Goal: Transaction & Acquisition: Purchase product/service

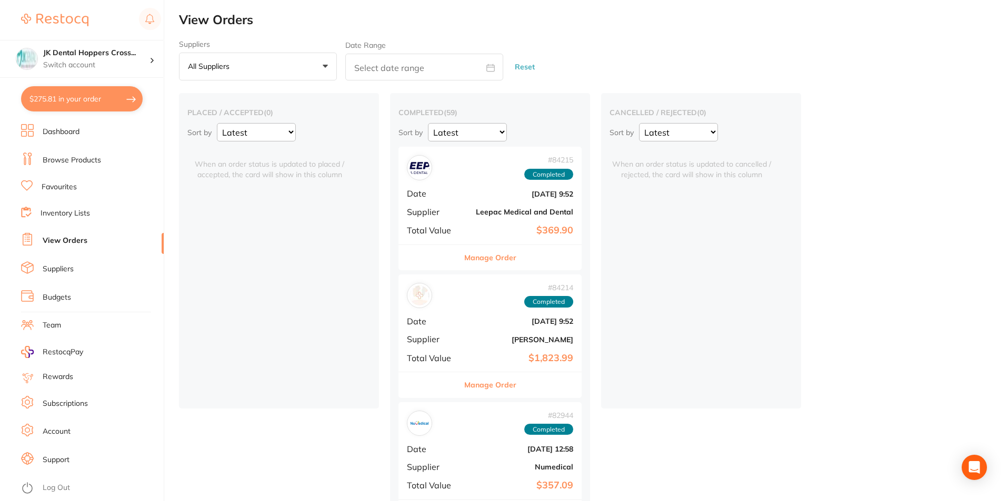
click at [89, 99] on button "$275.81 in your order" at bounding box center [82, 98] width 122 height 25
checkbox input "true"
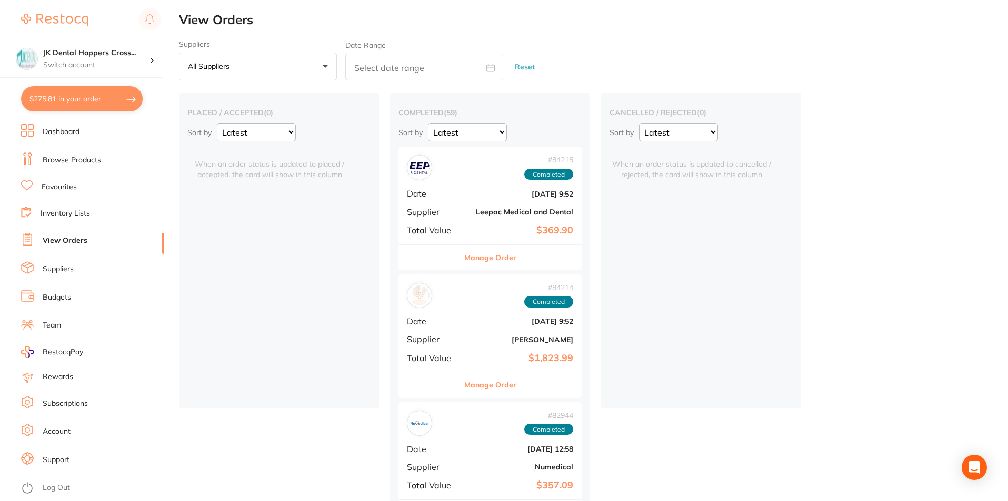
checkbox input "true"
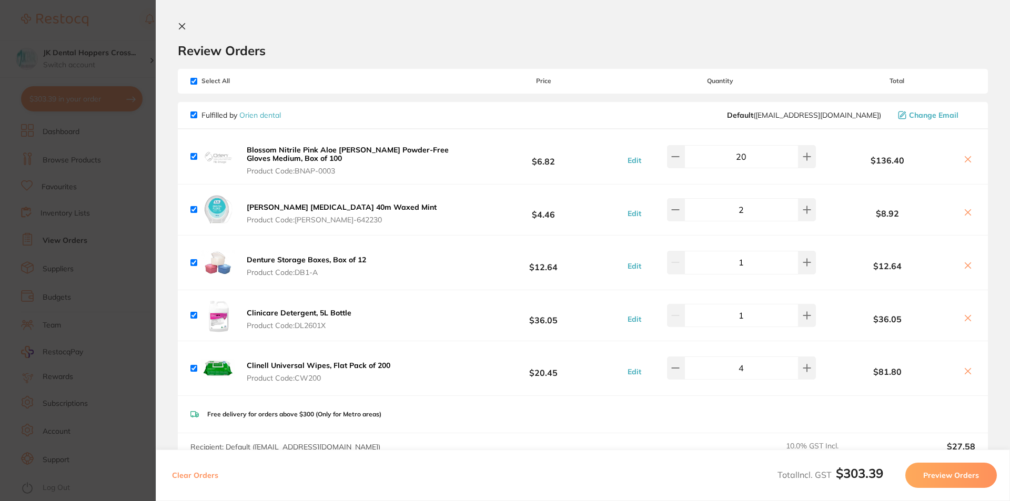
click at [180, 28] on icon at bounding box center [182, 27] width 6 height 6
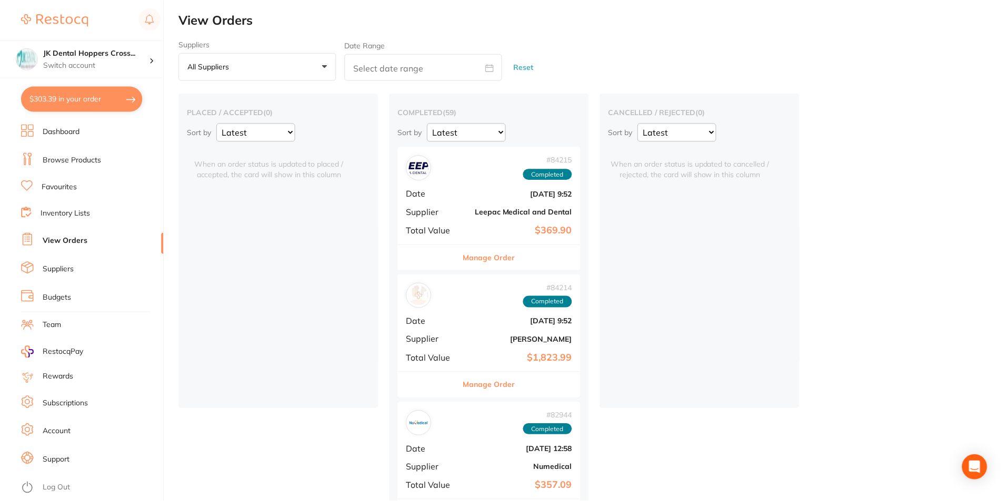
scroll to position [210, 0]
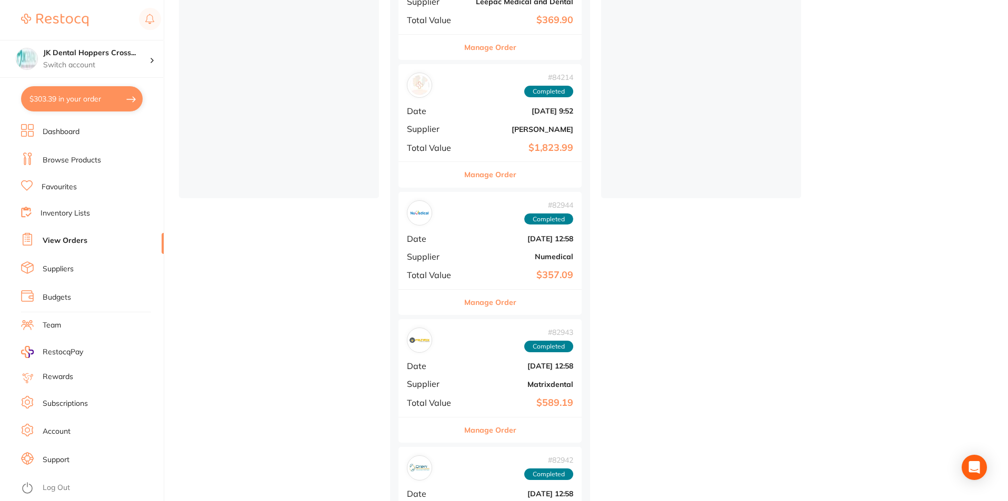
click at [54, 159] on link "Browse Products" at bounding box center [72, 160] width 58 height 11
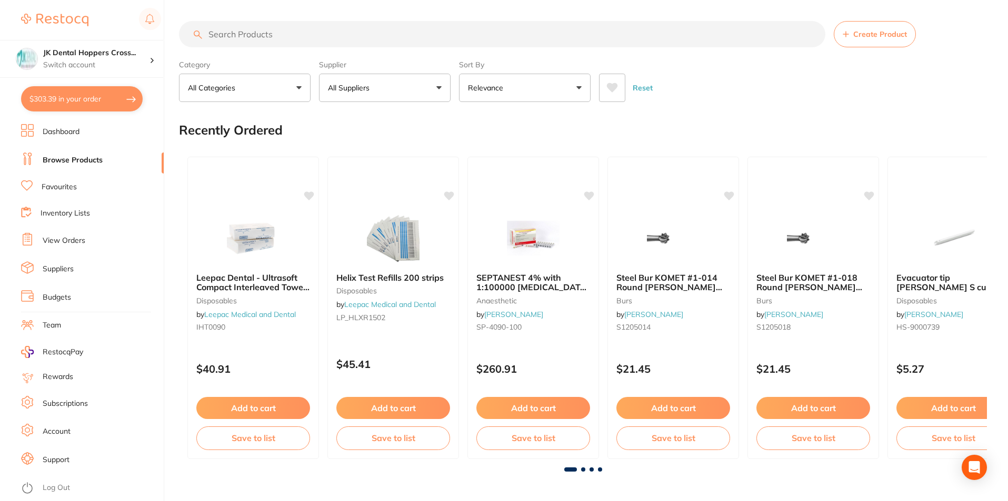
click at [332, 41] on input "search" at bounding box center [502, 34] width 646 height 26
click at [391, 39] on input "search" at bounding box center [502, 34] width 646 height 26
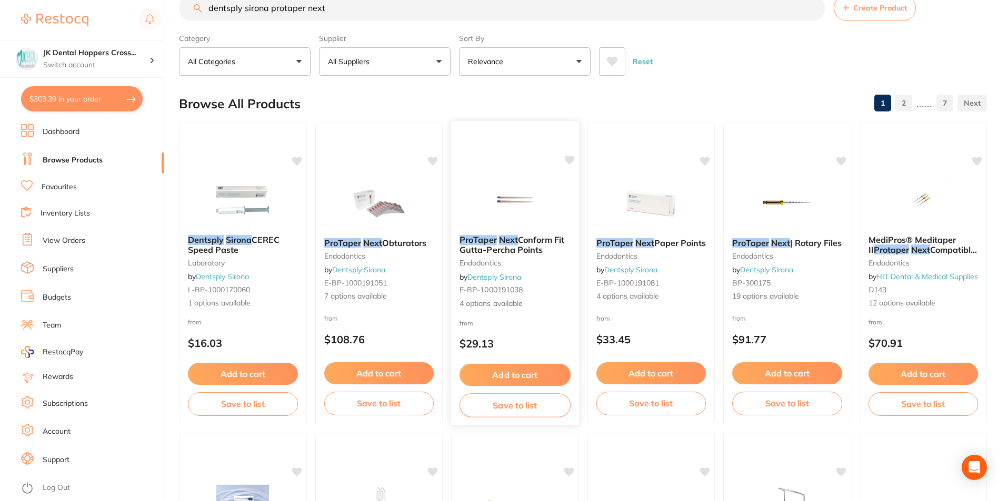
scroll to position [53, 0]
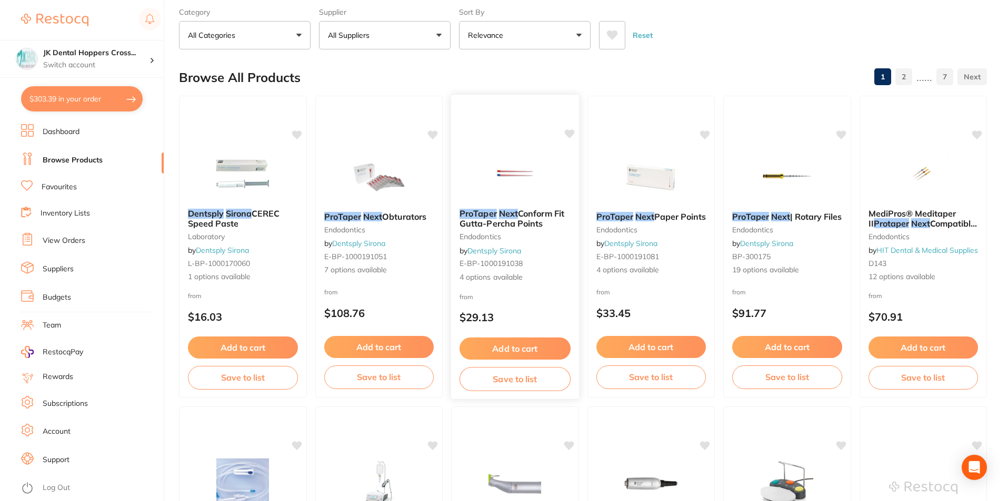
click at [537, 215] on span "Conform Fit Gutta-Percha Points" at bounding box center [511, 218] width 105 height 21
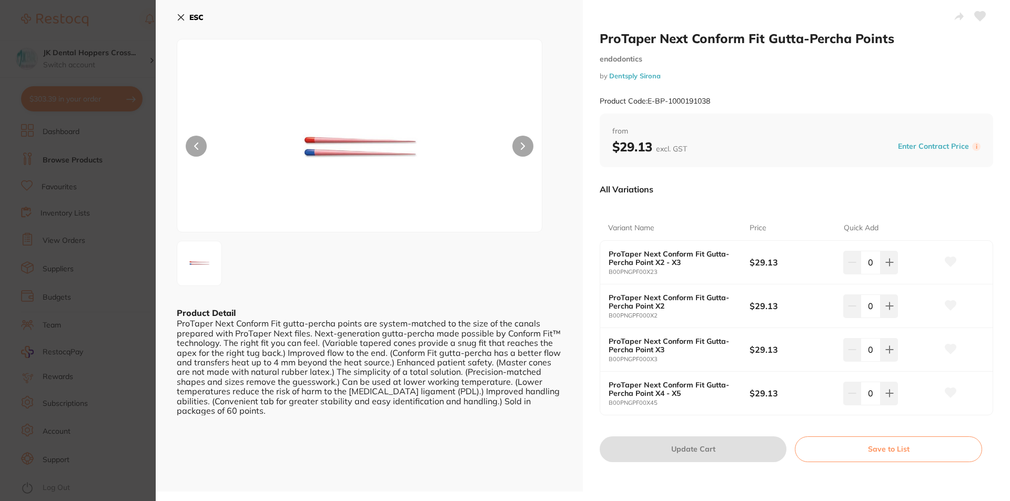
click at [178, 22] on button "ESC" at bounding box center [190, 17] width 27 height 18
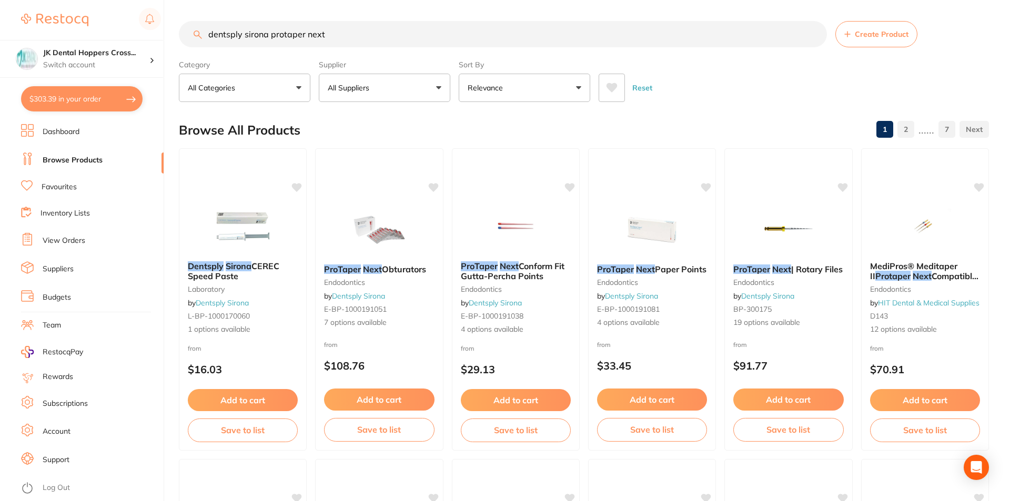
click at [190, 56] on div "Category All Categories All Categories 3D Printing crown & bridge Crown & Bridg…" at bounding box center [245, 79] width 132 height 46
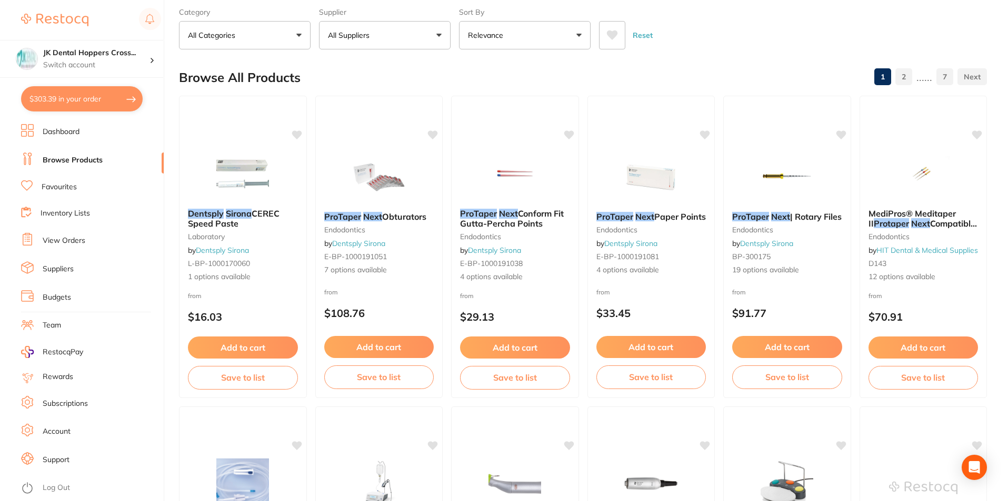
click at [382, 43] on button "All Suppliers" at bounding box center [385, 35] width 132 height 28
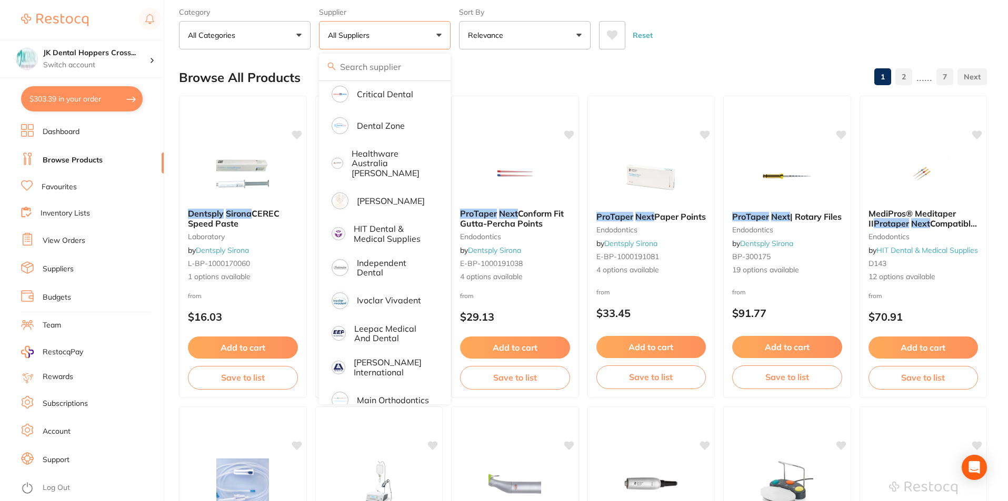
scroll to position [210, 0]
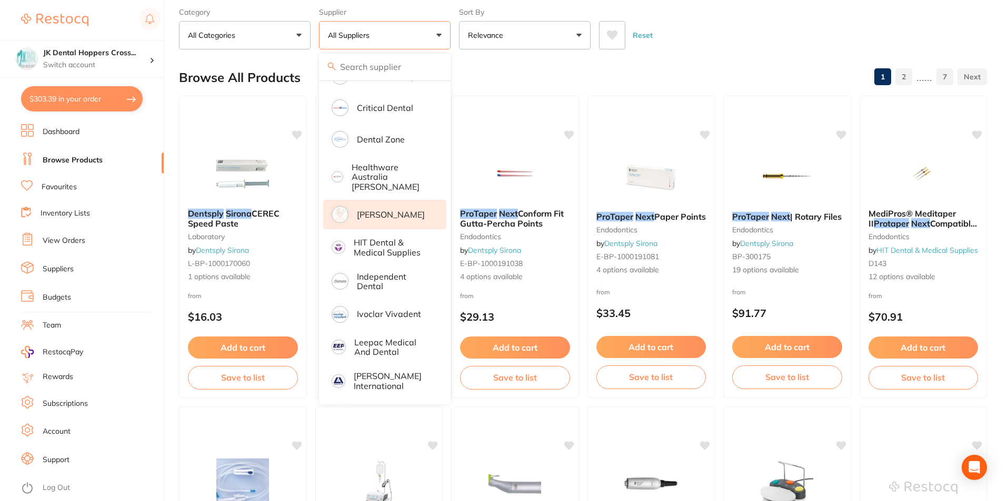
click at [382, 210] on p "[PERSON_NAME]" at bounding box center [391, 214] width 68 height 9
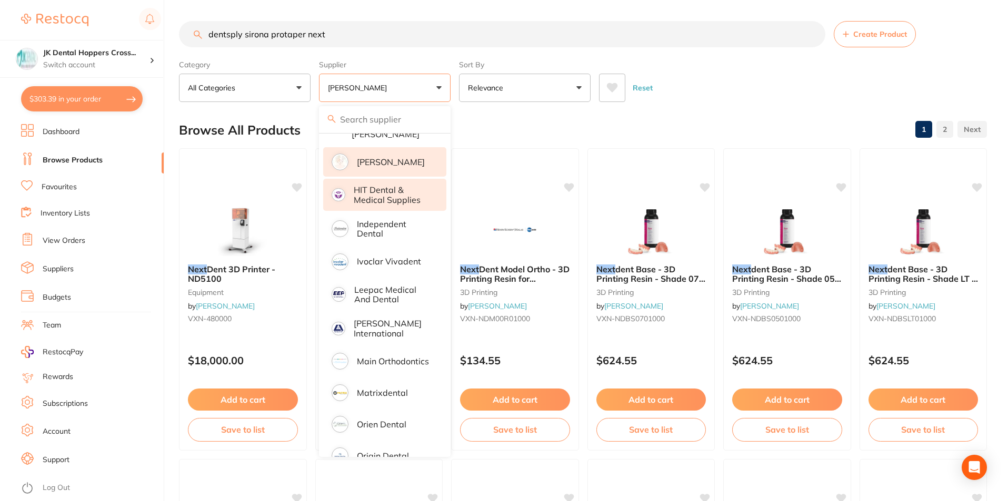
scroll to position [368, 0]
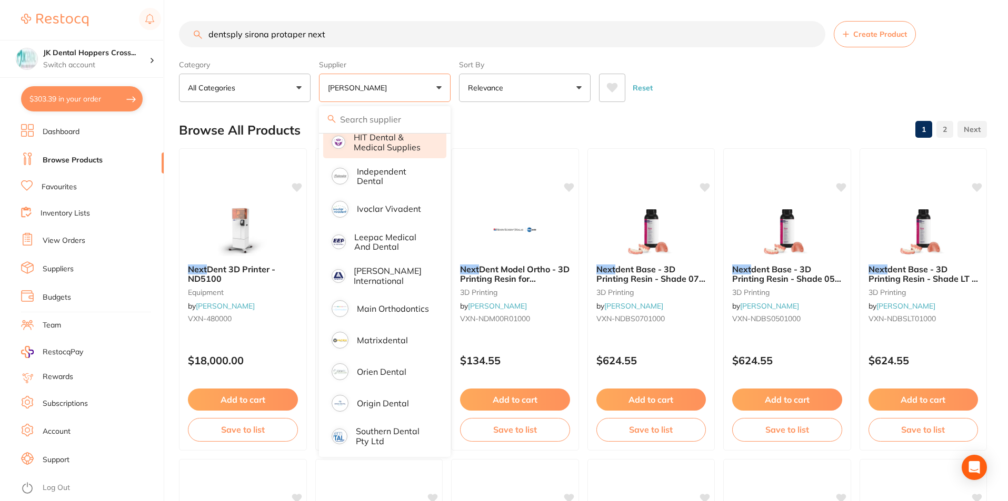
click at [392, 235] on p "Leepac Medical and Dental" at bounding box center [392, 242] width 77 height 19
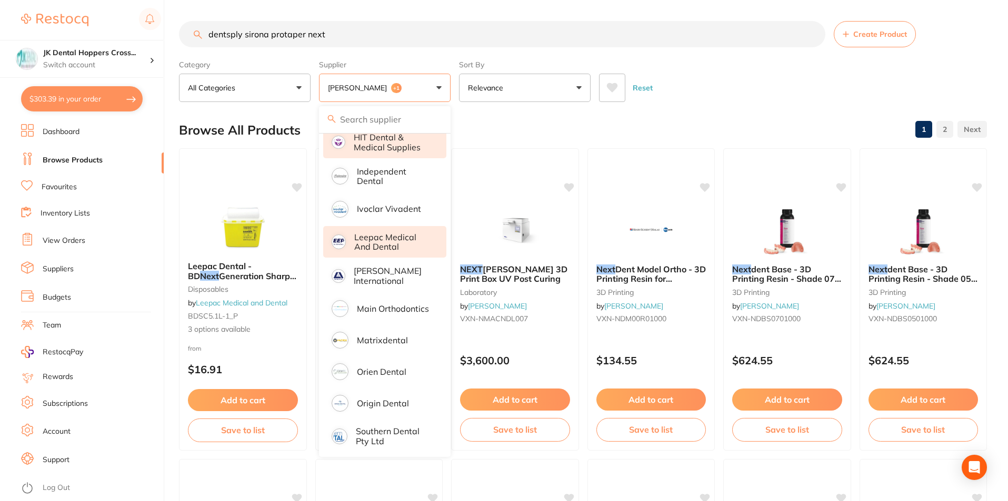
scroll to position [399, 0]
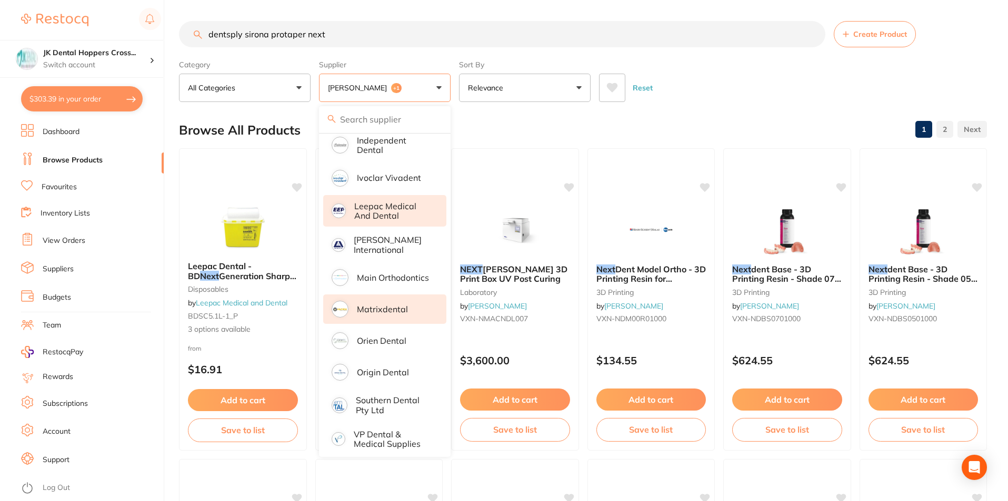
click at [399, 305] on p "Matrixdental" at bounding box center [382, 309] width 51 height 9
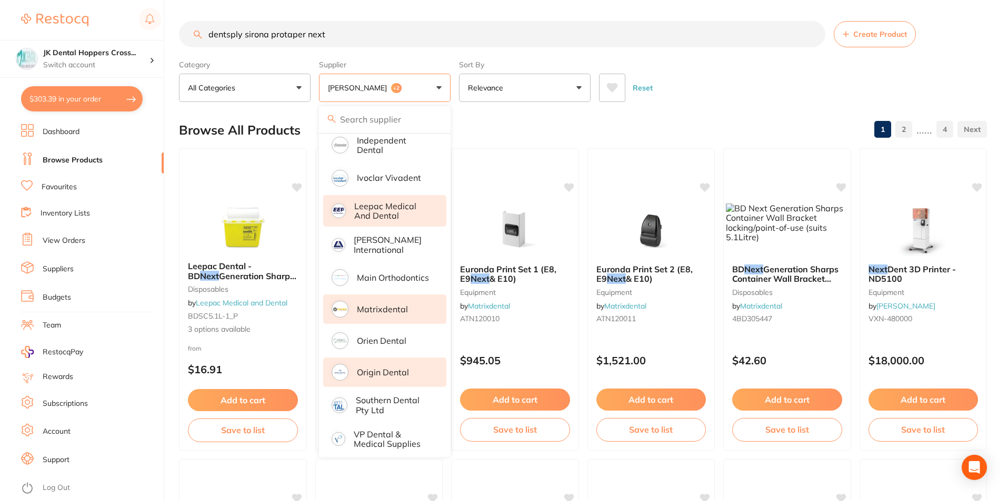
click at [390, 337] on p "Orien dental" at bounding box center [381, 340] width 49 height 9
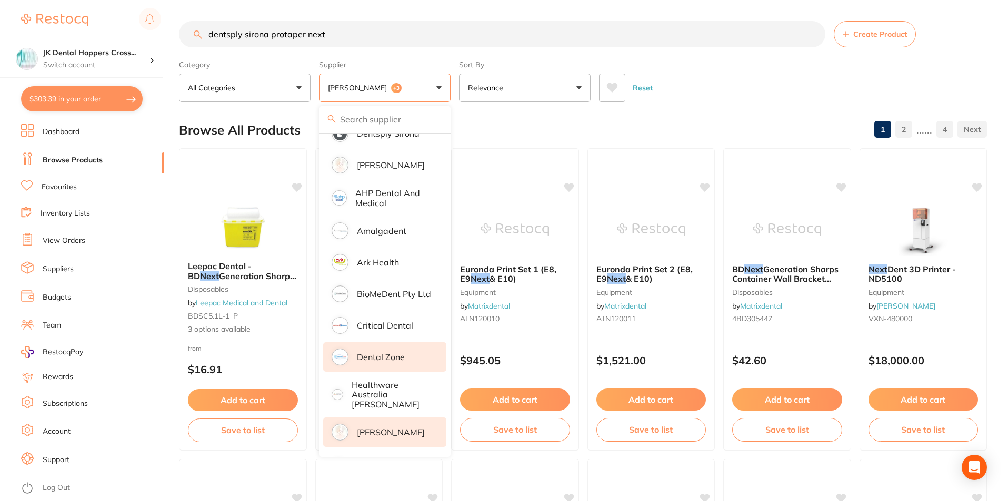
scroll to position [0, 0]
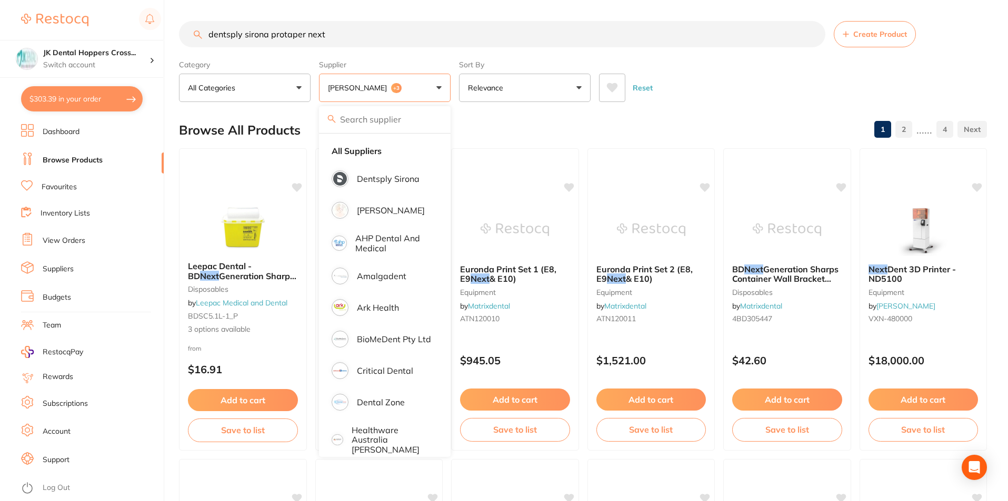
click at [498, 129] on div "Browse All Products 1 2 ...... 4" at bounding box center [583, 130] width 808 height 35
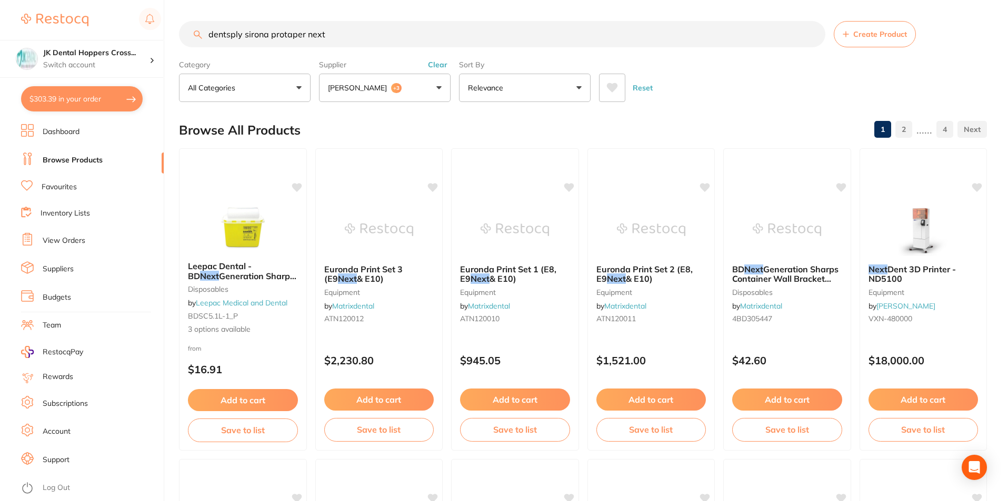
click at [269, 31] on input "dentsply sirona protaper next" at bounding box center [502, 34] width 646 height 26
click at [426, 31] on input "protaper next" at bounding box center [502, 34] width 646 height 26
drag, startPoint x: 425, startPoint y: 31, endPoint x: 246, endPoint y: 27, distance: 178.9
click at [246, 27] on input "protaper next" at bounding box center [502, 34] width 646 height 26
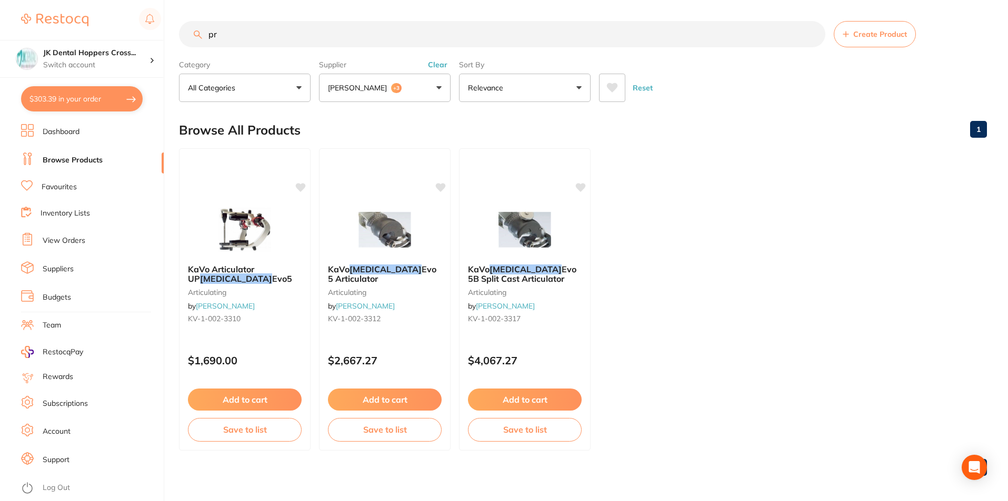
type input "p"
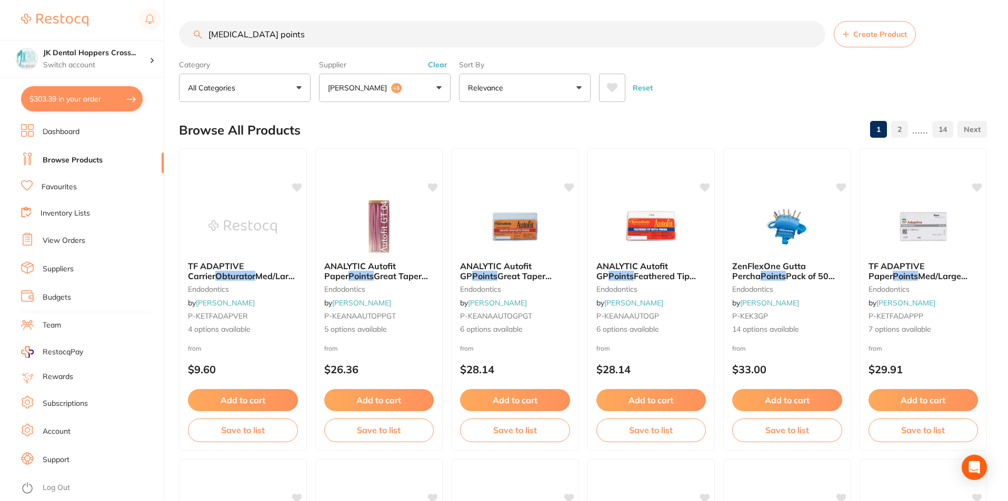
click at [422, 78] on button "[PERSON_NAME] +3" at bounding box center [385, 88] width 132 height 28
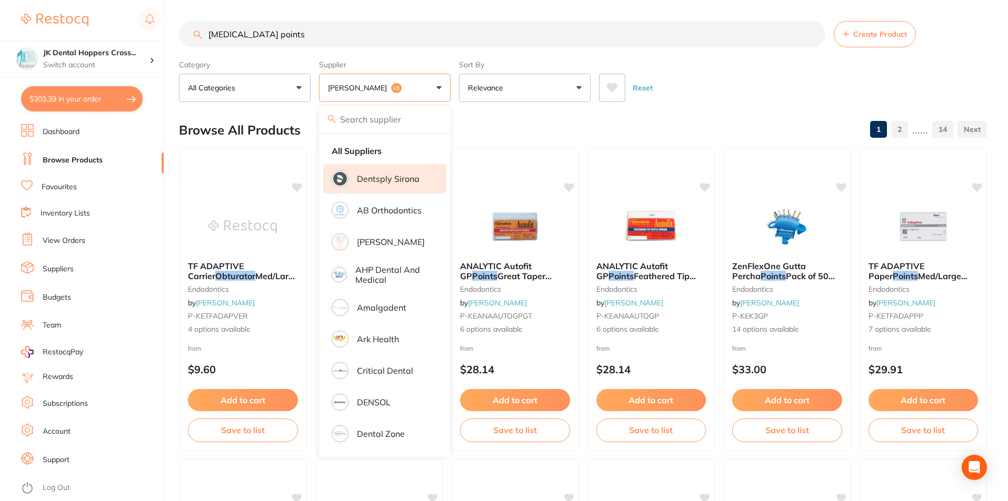
click at [374, 175] on p "Dentsply Sirona" at bounding box center [388, 178] width 63 height 9
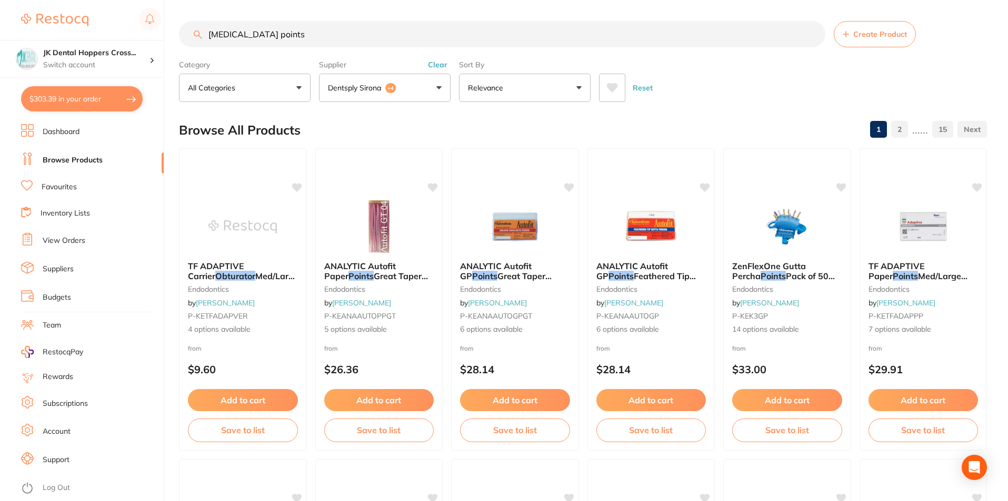
click at [395, 95] on button "Dentsply Sirona +4" at bounding box center [385, 88] width 132 height 28
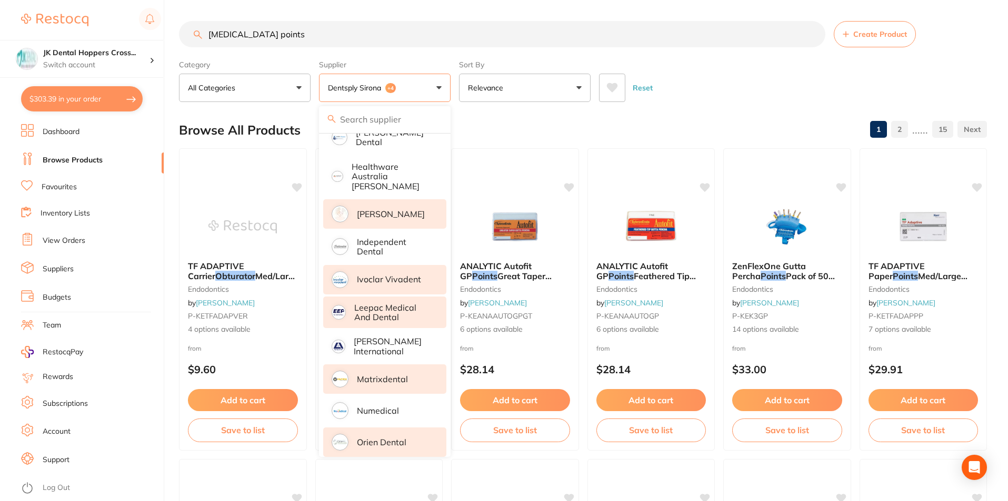
scroll to position [368, 0]
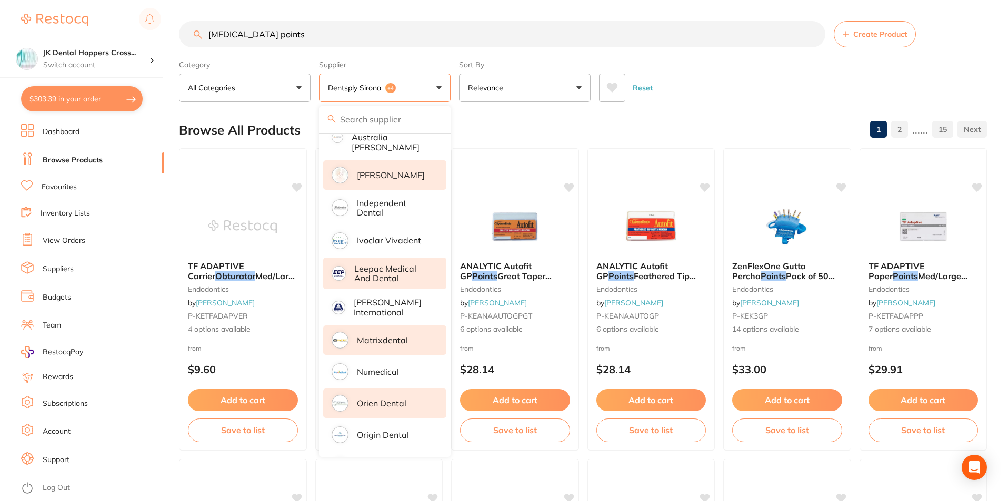
click at [358, 170] on p "[PERSON_NAME]" at bounding box center [391, 174] width 68 height 9
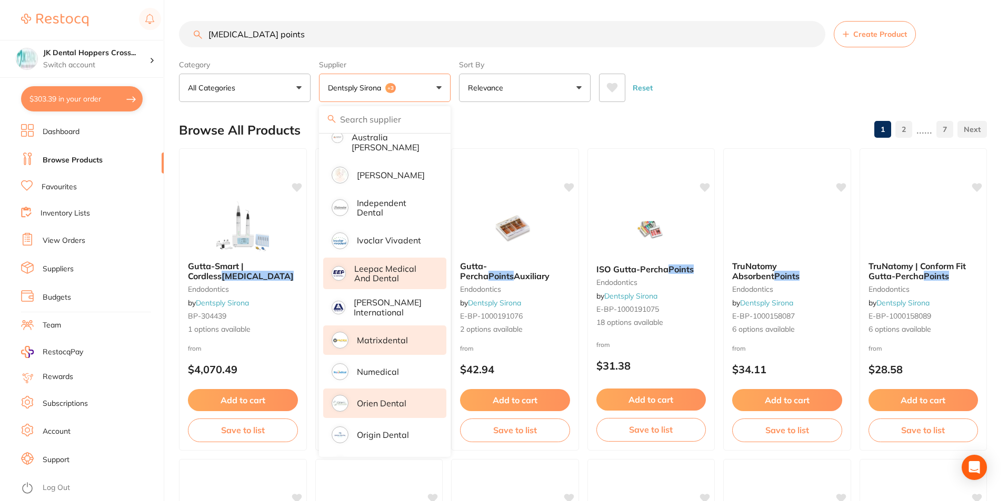
click at [369, 270] on p "Leepac Medical and Dental" at bounding box center [392, 273] width 77 height 19
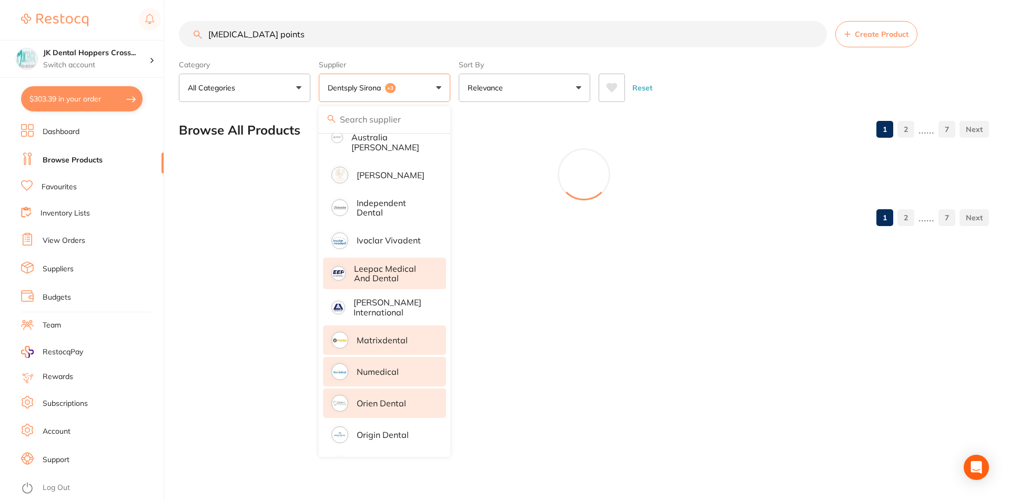
click at [375, 336] on p "Matrixdental" at bounding box center [382, 340] width 51 height 9
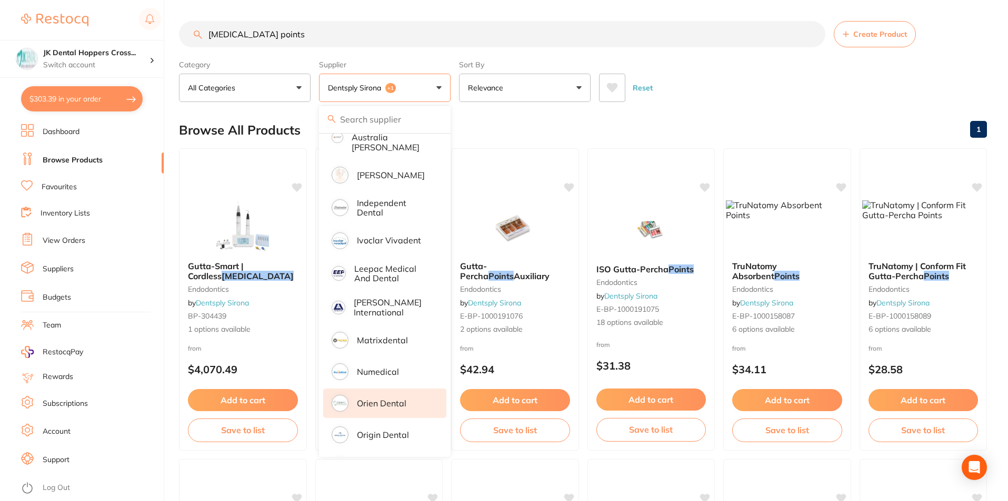
click at [378, 399] on p "Orien dental" at bounding box center [381, 403] width 49 height 9
click at [485, 128] on div "Browse All Products 1" at bounding box center [583, 130] width 808 height 35
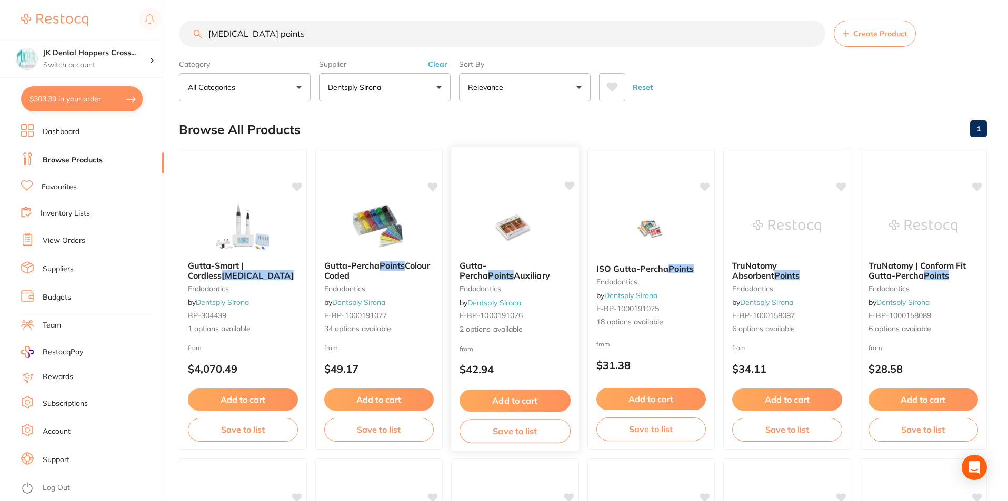
scroll to position [0, 0]
click at [399, 38] on input "[MEDICAL_DATA] points" at bounding box center [502, 34] width 646 height 26
drag, startPoint x: 399, startPoint y: 38, endPoint x: 266, endPoint y: 31, distance: 132.8
click at [266, 31] on input "[MEDICAL_DATA] points" at bounding box center [502, 34] width 646 height 26
type input "o"
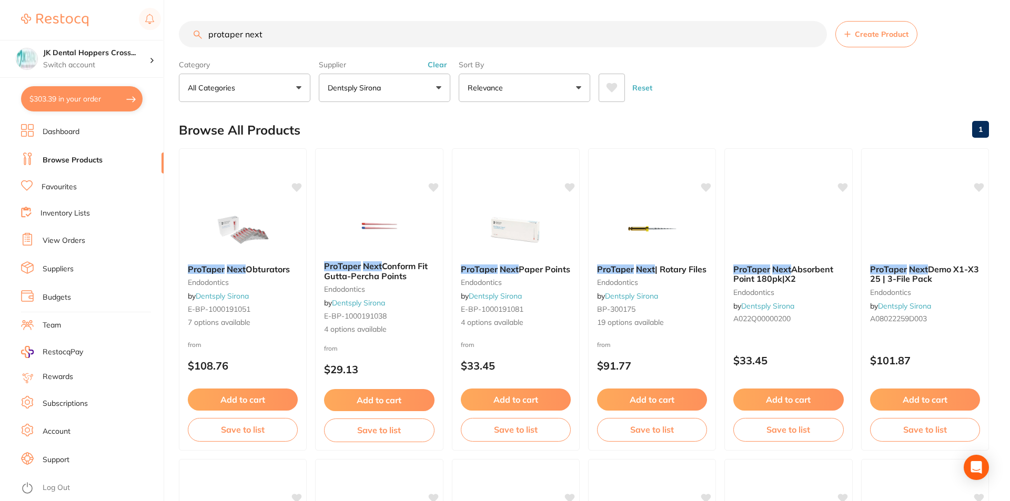
scroll to position [239, 0]
type input "protaper next"
click at [251, 266] on span "Obturators" at bounding box center [268, 269] width 45 height 11
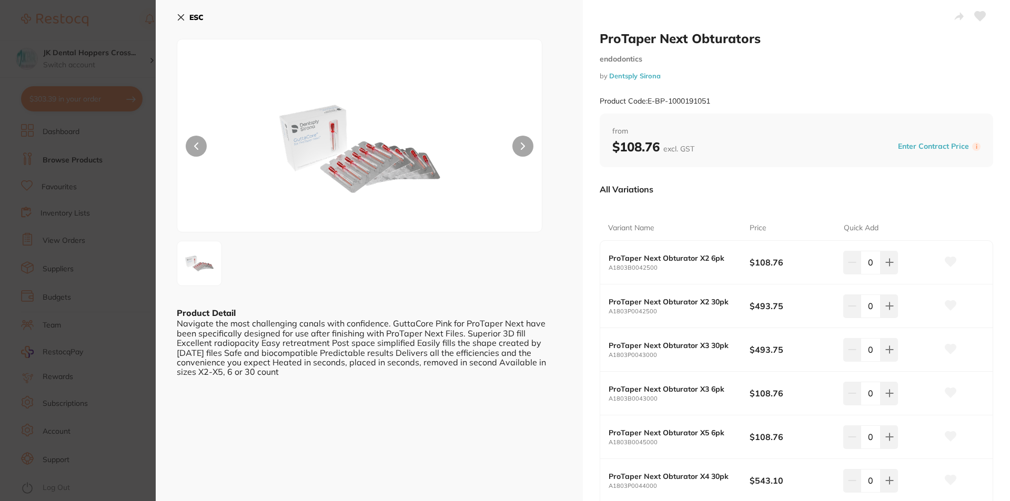
click at [198, 17] on b "ESC" at bounding box center [196, 17] width 14 height 9
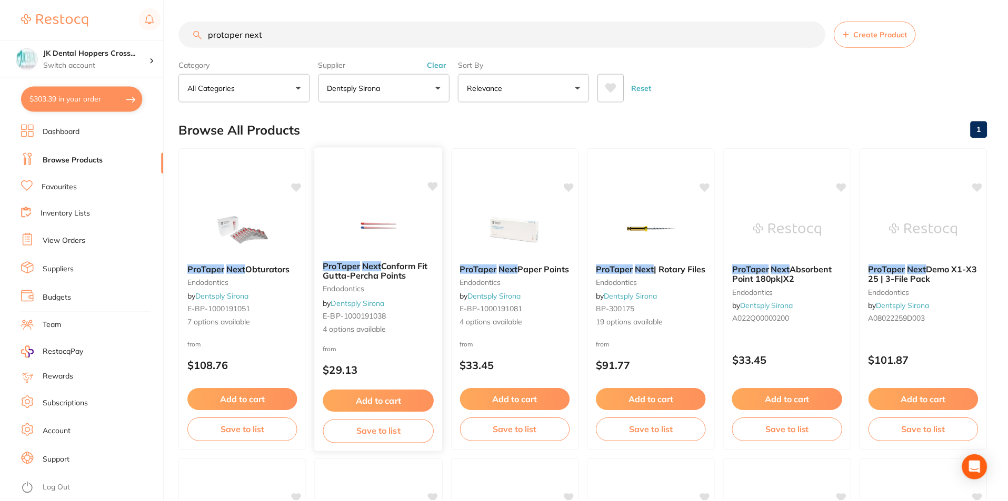
scroll to position [1, 0]
click at [358, 264] on em "ProTaper" at bounding box center [341, 265] width 37 height 11
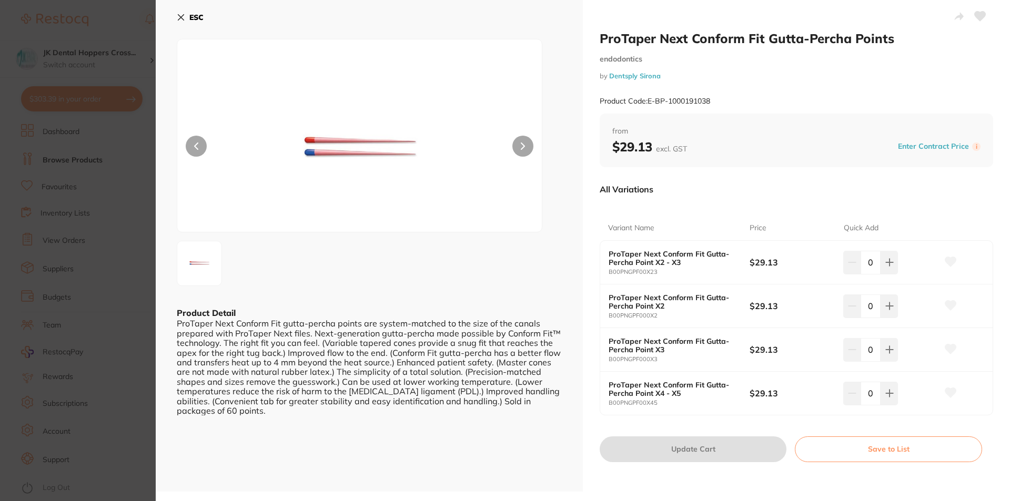
click at [650, 305] on b "ProTaper Next Conform Fit Gutta-Percha Point X2" at bounding box center [672, 302] width 127 height 17
click at [638, 300] on b "ProTaper Next Conform Fit Gutta-Percha Point X2" at bounding box center [672, 302] width 127 height 17
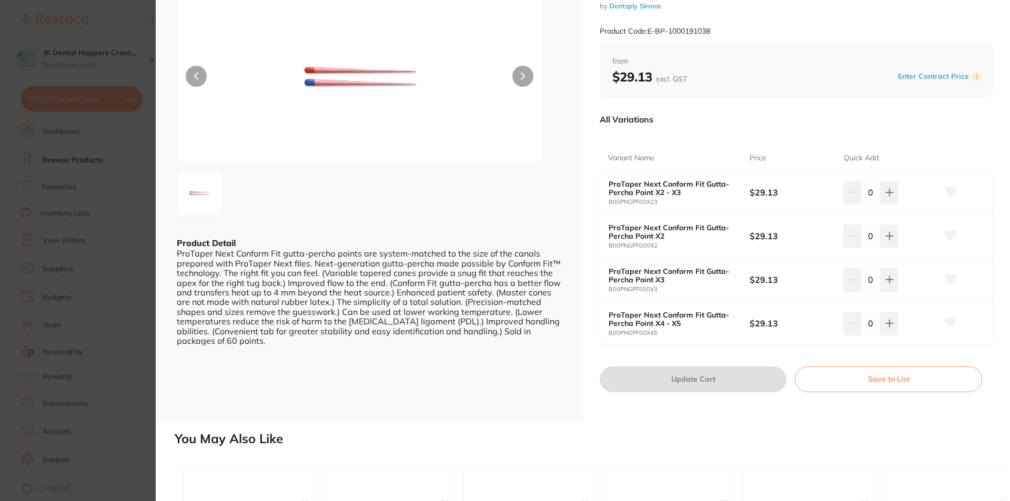
scroll to position [53, 0]
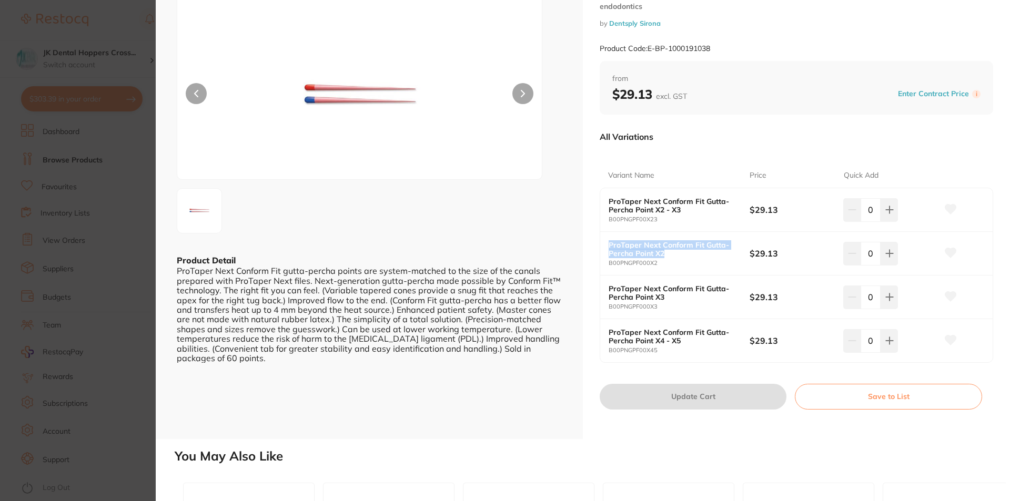
drag, startPoint x: 662, startPoint y: 255, endPoint x: 608, endPoint y: 235, distance: 57.6
click at [608, 235] on div "ProTaper Next Conform Fit Gutta-Percha Point X2 B00PNGPF000X2 $29.13 0" at bounding box center [796, 254] width 392 height 44
copy b "ProTaper Next Conform Fit Gutta-Percha Point X2"
click at [668, 246] on b "ProTaper Next Conform Fit Gutta-Percha Point X2" at bounding box center [672, 249] width 127 height 17
click at [656, 248] on b "ProTaper Next Conform Fit Gutta-Percha Point X2" at bounding box center [672, 249] width 127 height 17
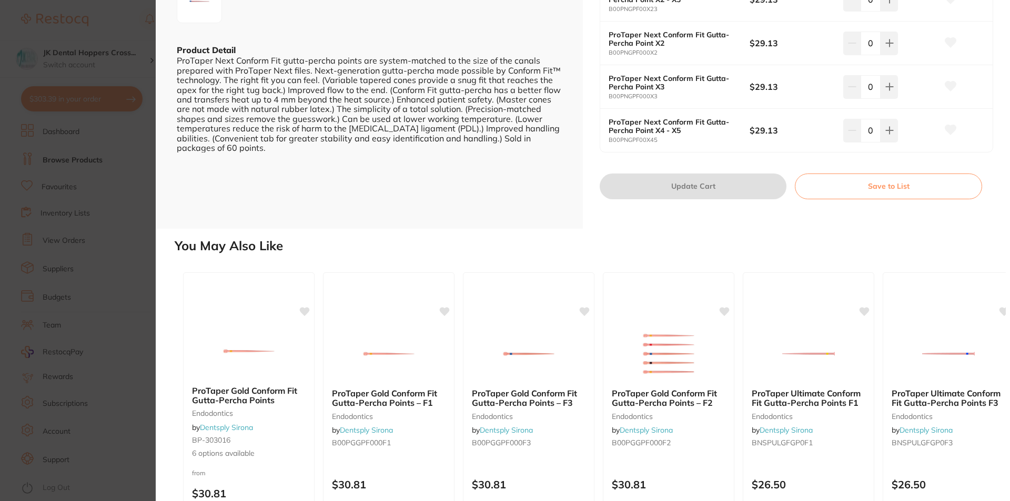
scroll to position [0, 0]
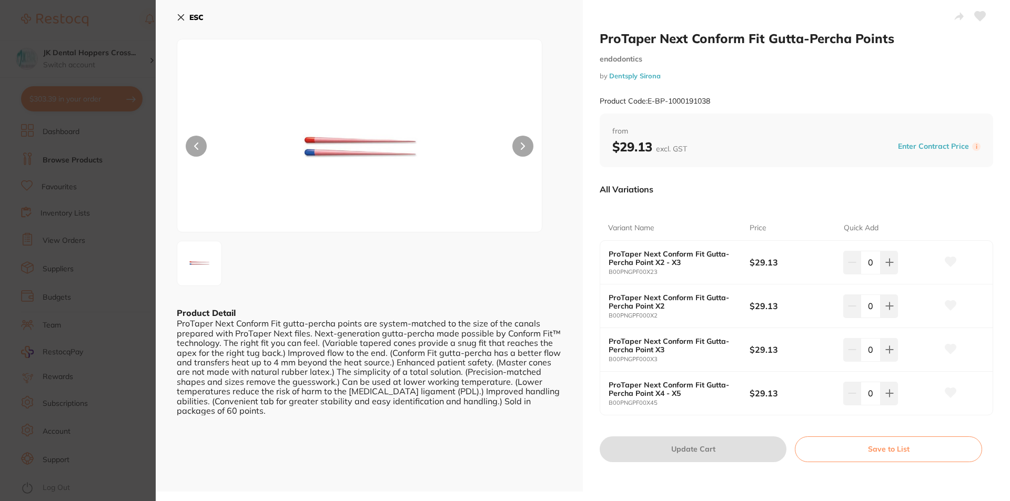
click at [180, 20] on icon at bounding box center [181, 17] width 8 height 8
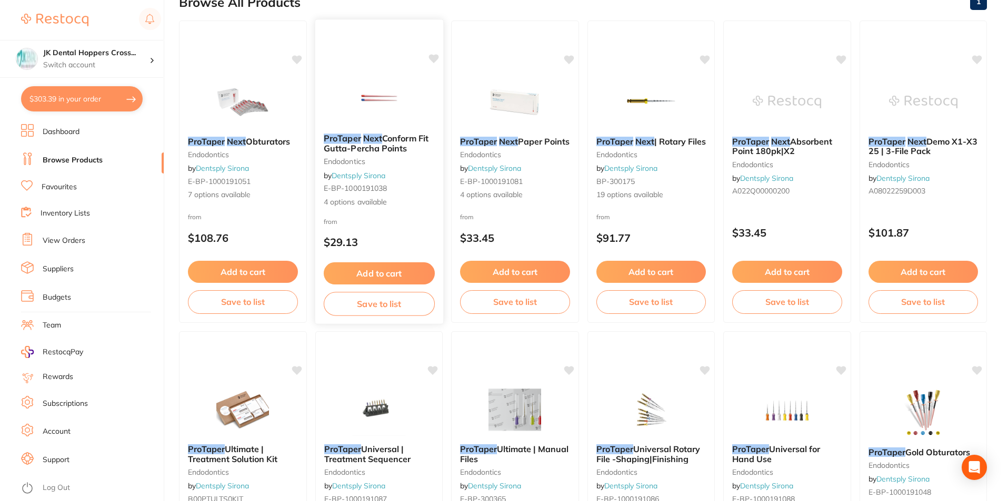
scroll to position [106, 0]
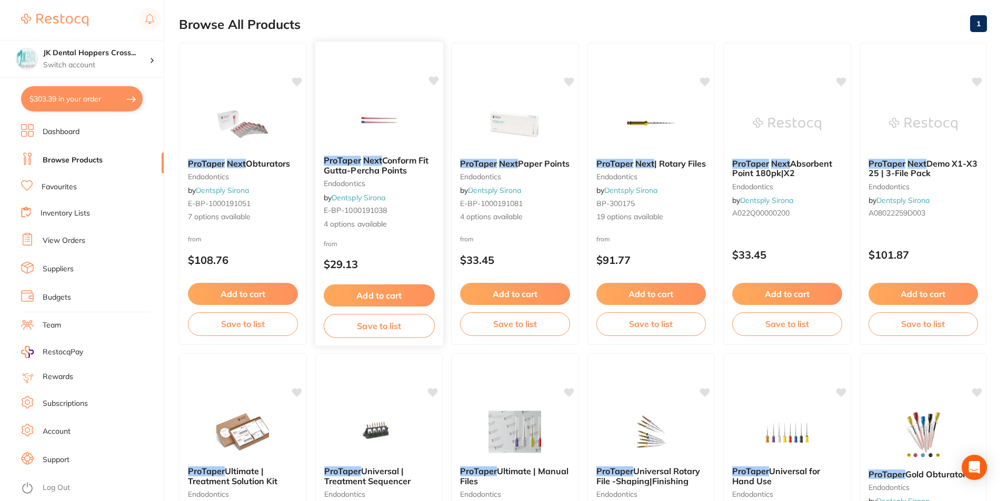
click at [368, 155] on div "ProTaper Next Conform Fit Gutta-Percha Points endodontics by Dentsply Sirona E-…" at bounding box center [379, 192] width 128 height 91
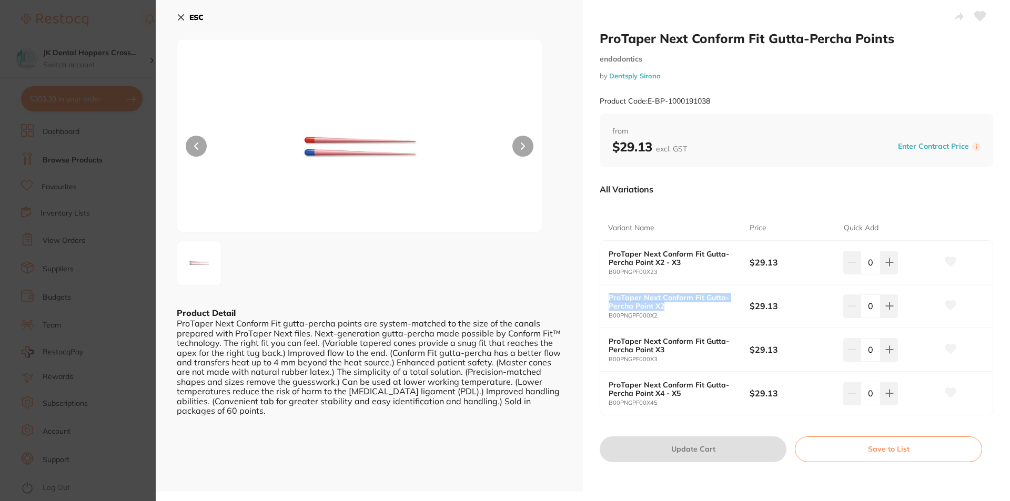
drag, startPoint x: 690, startPoint y: 306, endPoint x: 596, endPoint y: 296, distance: 95.3
click at [596, 296] on div "ProTaper Next Conform Fit Gutta-Percha Points endodontics by Dentsply Sirona Pr…" at bounding box center [796, 246] width 427 height 492
copy b "ProTaper Next Conform Fit Gutta-Percha Point X2"
click at [195, 20] on b "ESC" at bounding box center [196, 17] width 14 height 9
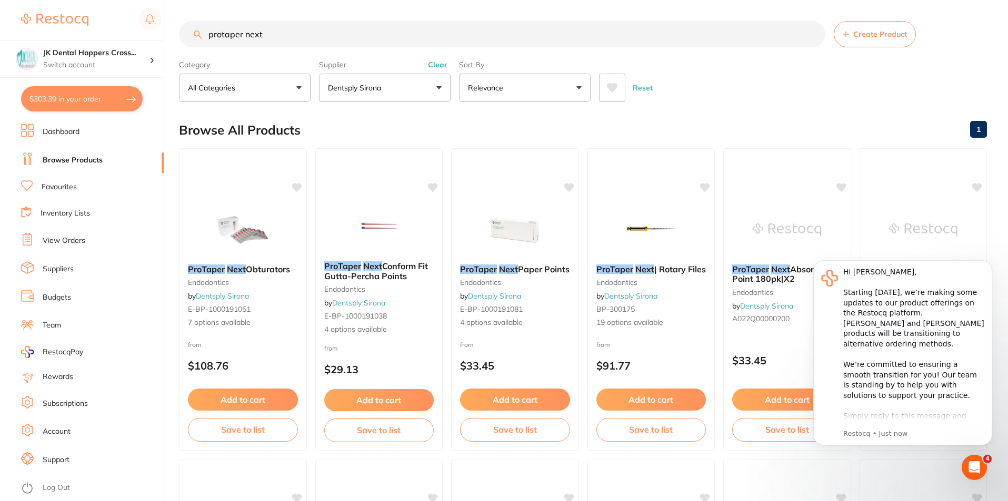
click at [366, 83] on p "Dentsply Sirona" at bounding box center [356, 88] width 57 height 11
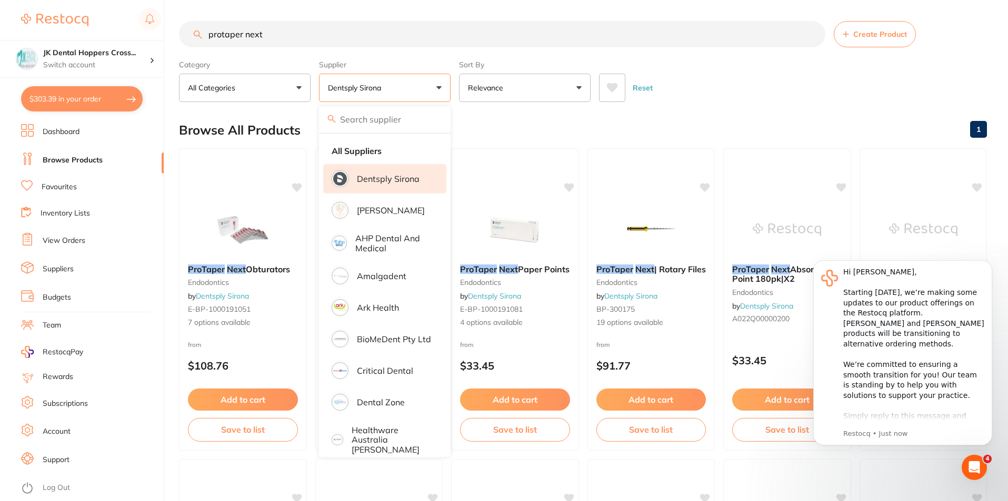
click at [396, 178] on p "Dentsply Sirona" at bounding box center [388, 178] width 63 height 9
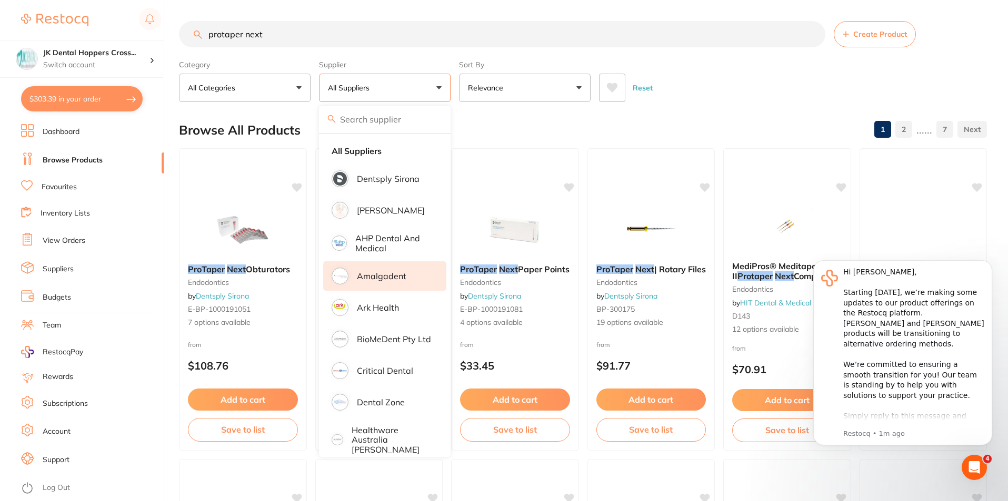
scroll to position [105, 0]
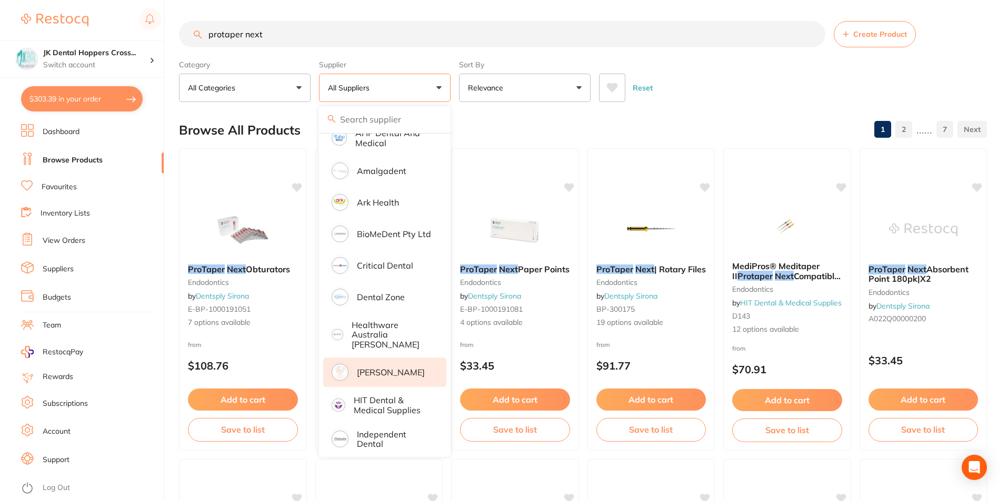
click at [394, 368] on p "[PERSON_NAME]" at bounding box center [391, 372] width 68 height 9
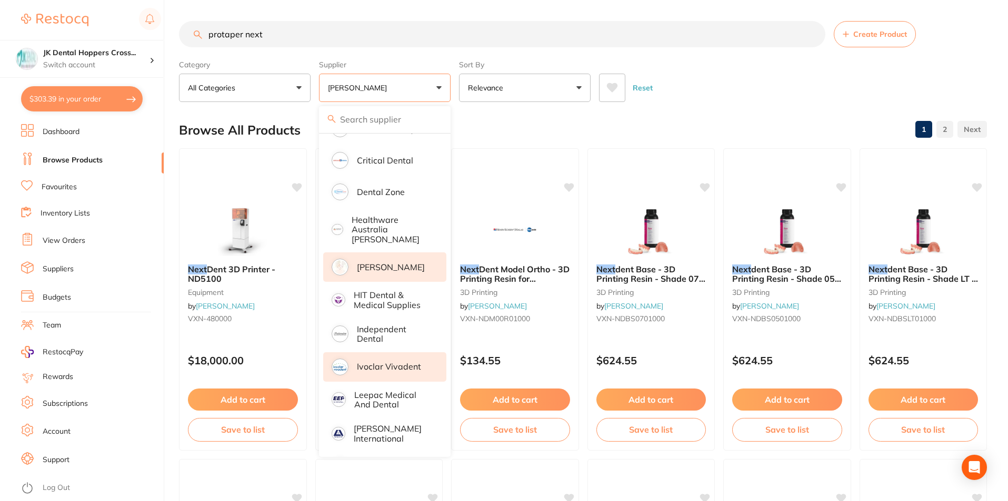
scroll to position [263, 0]
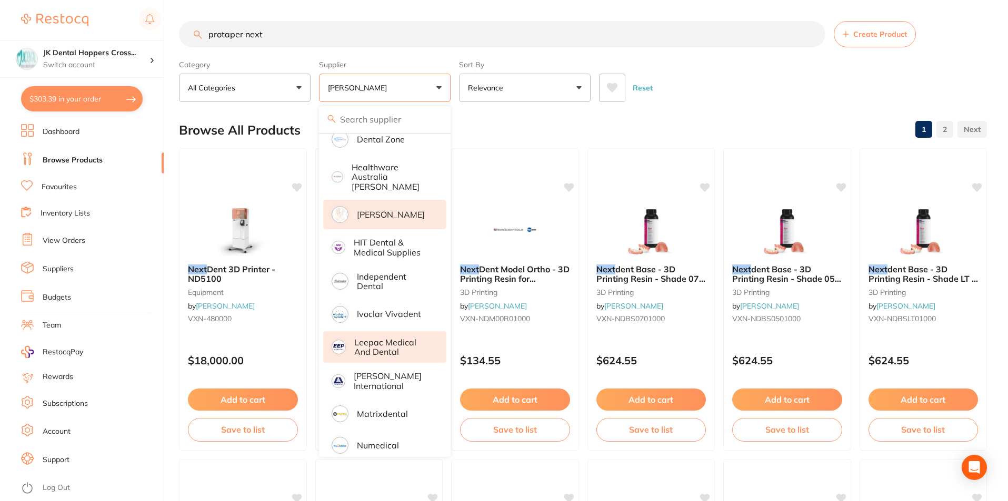
click at [394, 346] on p "Leepac Medical and Dental" at bounding box center [392, 347] width 77 height 19
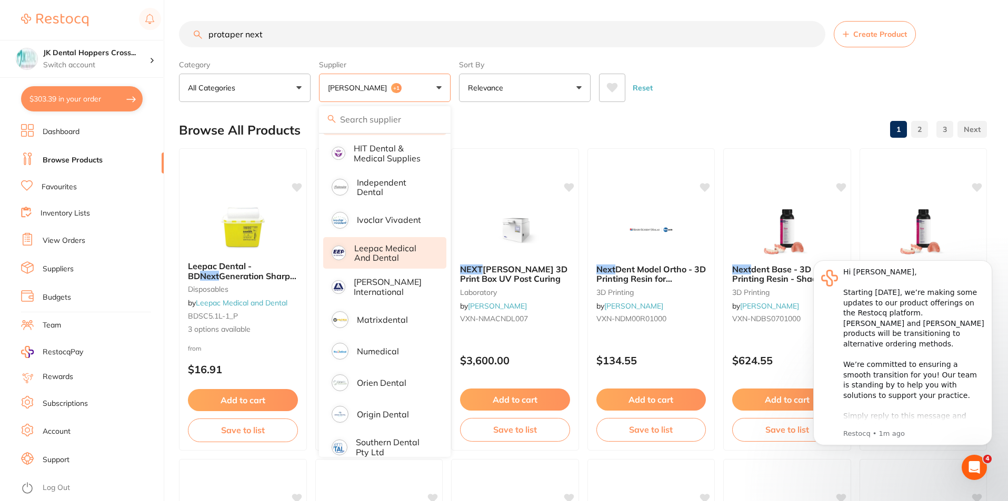
scroll to position [0, 0]
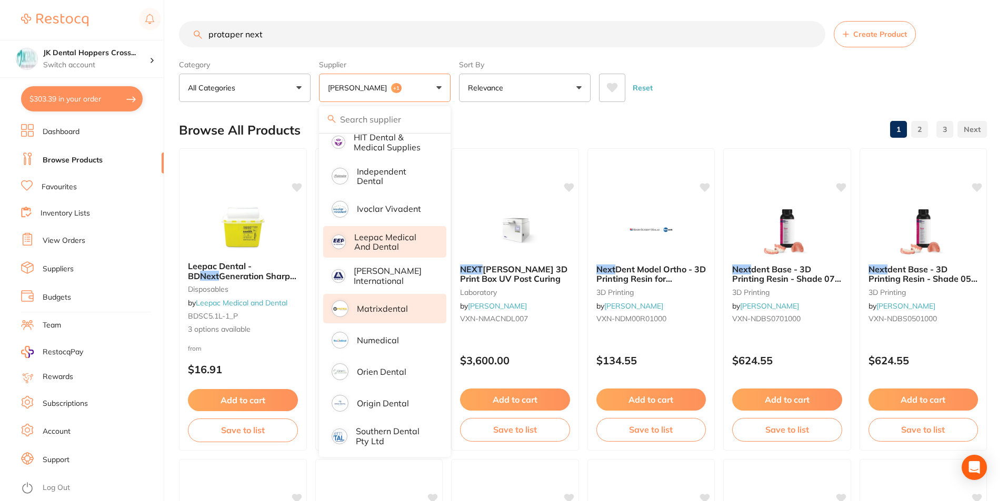
click at [396, 306] on p "Matrixdental" at bounding box center [382, 308] width 51 height 9
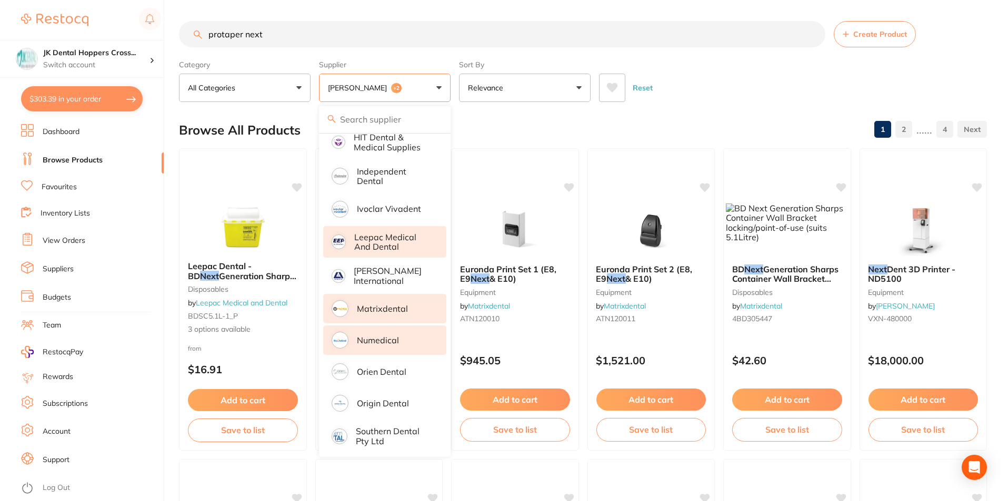
drag, startPoint x: 389, startPoint y: 334, endPoint x: 386, endPoint y: 340, distance: 7.5
click at [388, 336] on p "Numedical" at bounding box center [378, 340] width 42 height 9
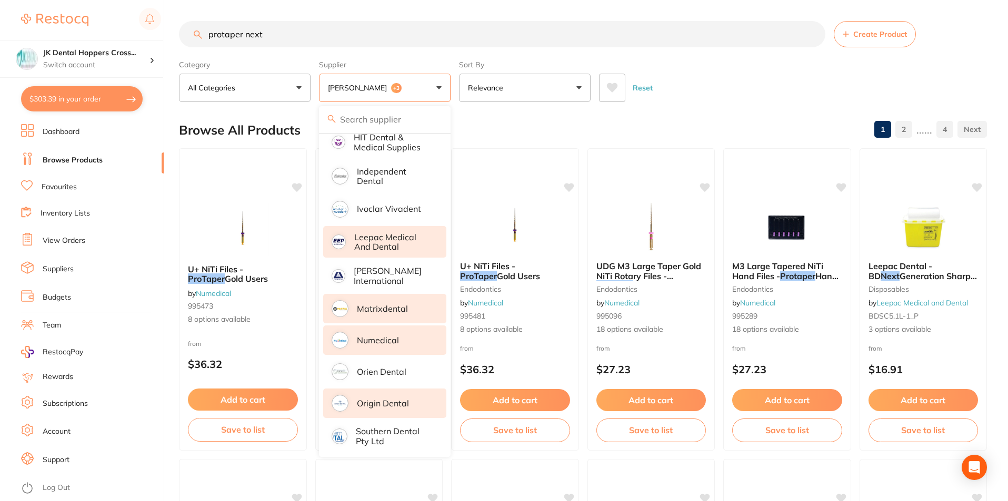
scroll to position [399, 0]
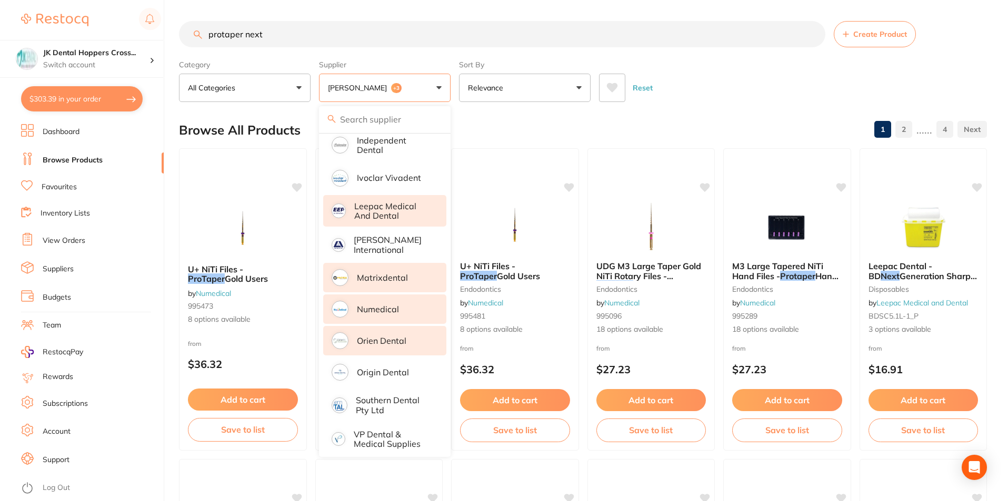
click at [388, 336] on p "Orien dental" at bounding box center [381, 340] width 49 height 9
click at [733, 79] on div "Reset" at bounding box center [788, 83] width 379 height 37
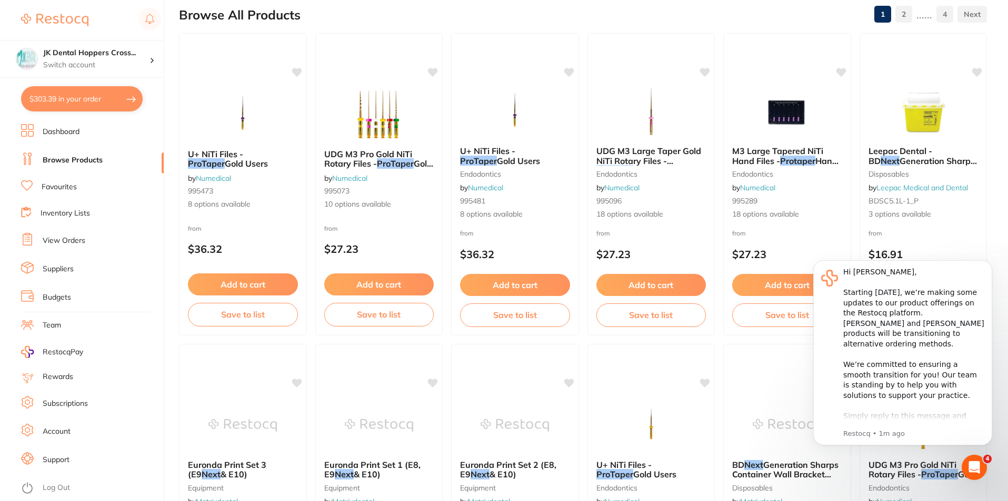
scroll to position [0, 0]
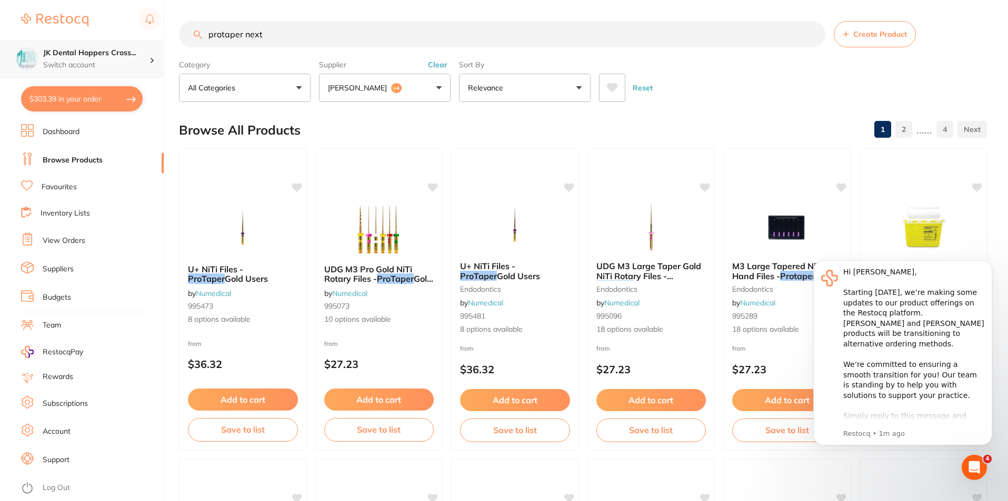
drag, startPoint x: 374, startPoint y: 34, endPoint x: 32, endPoint y: 43, distance: 342.6
click at [32, 43] on div "$303.39 JK Dental Hoppers Cross... Switch account JK Dental Hoppers Crossing $3…" at bounding box center [504, 250] width 1008 height 501
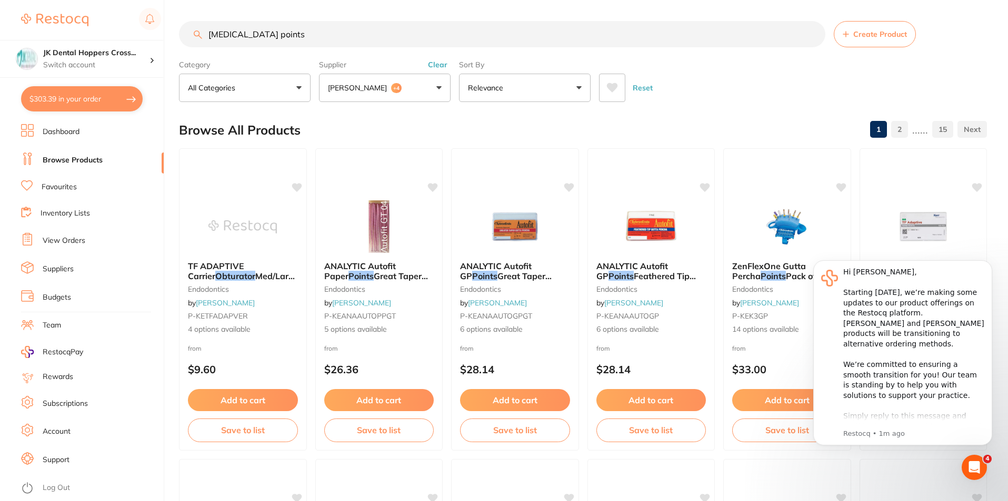
click at [998, 261] on body "Hi JK, ​ Starting [DATE], we’re making some updates to our product offerings on…" at bounding box center [902, 359] width 202 height 220
click at [987, 264] on icon "Dismiss notification" at bounding box center [989, 263] width 6 height 6
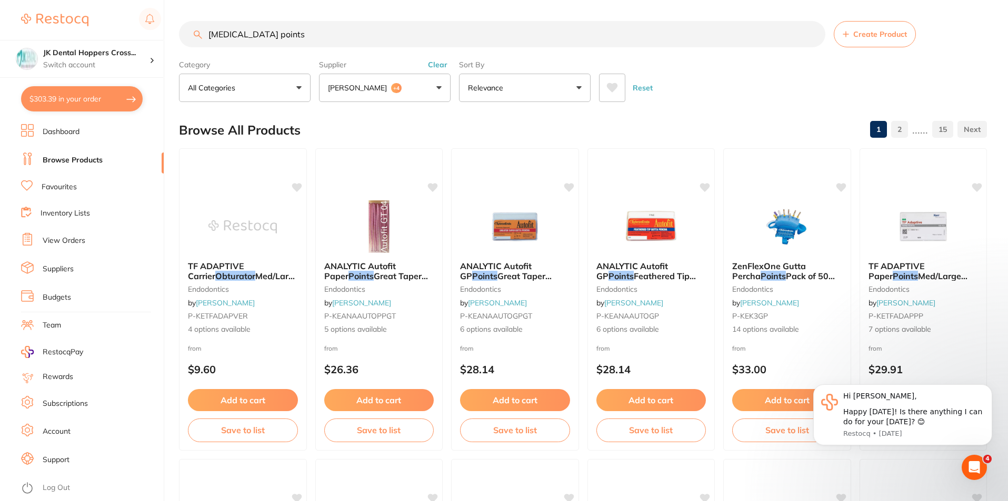
click at [430, 32] on input "[MEDICAL_DATA] points" at bounding box center [502, 34] width 646 height 26
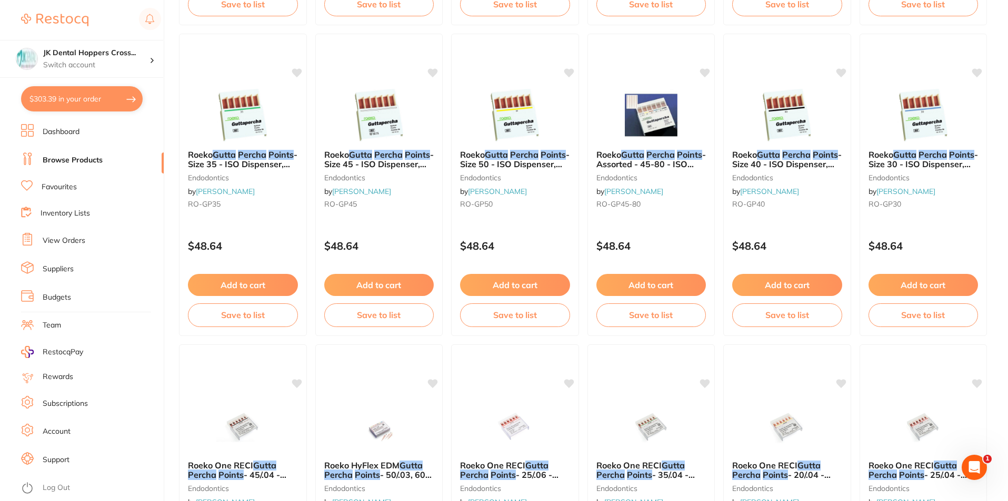
scroll to position [789, 0]
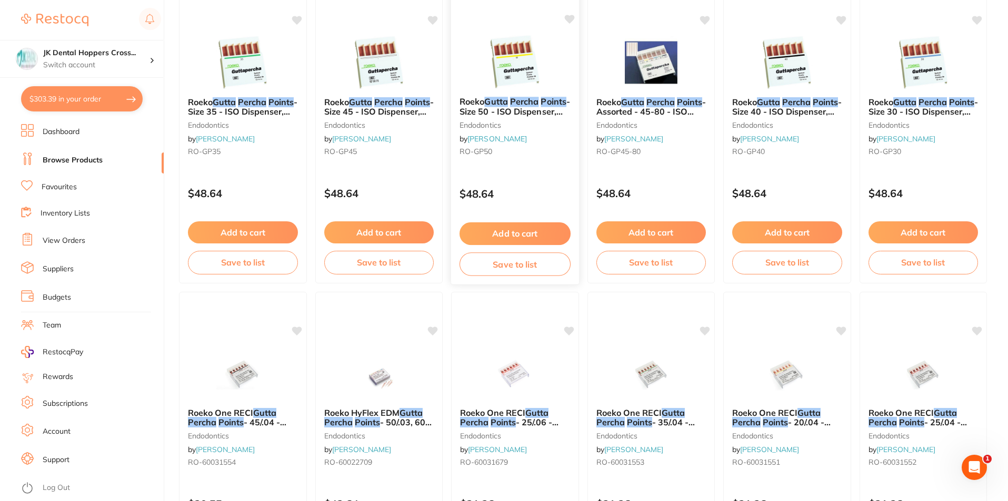
type input "[MEDICAL_DATA] points gutta percha"
